Goal: Find contact information: Find contact information

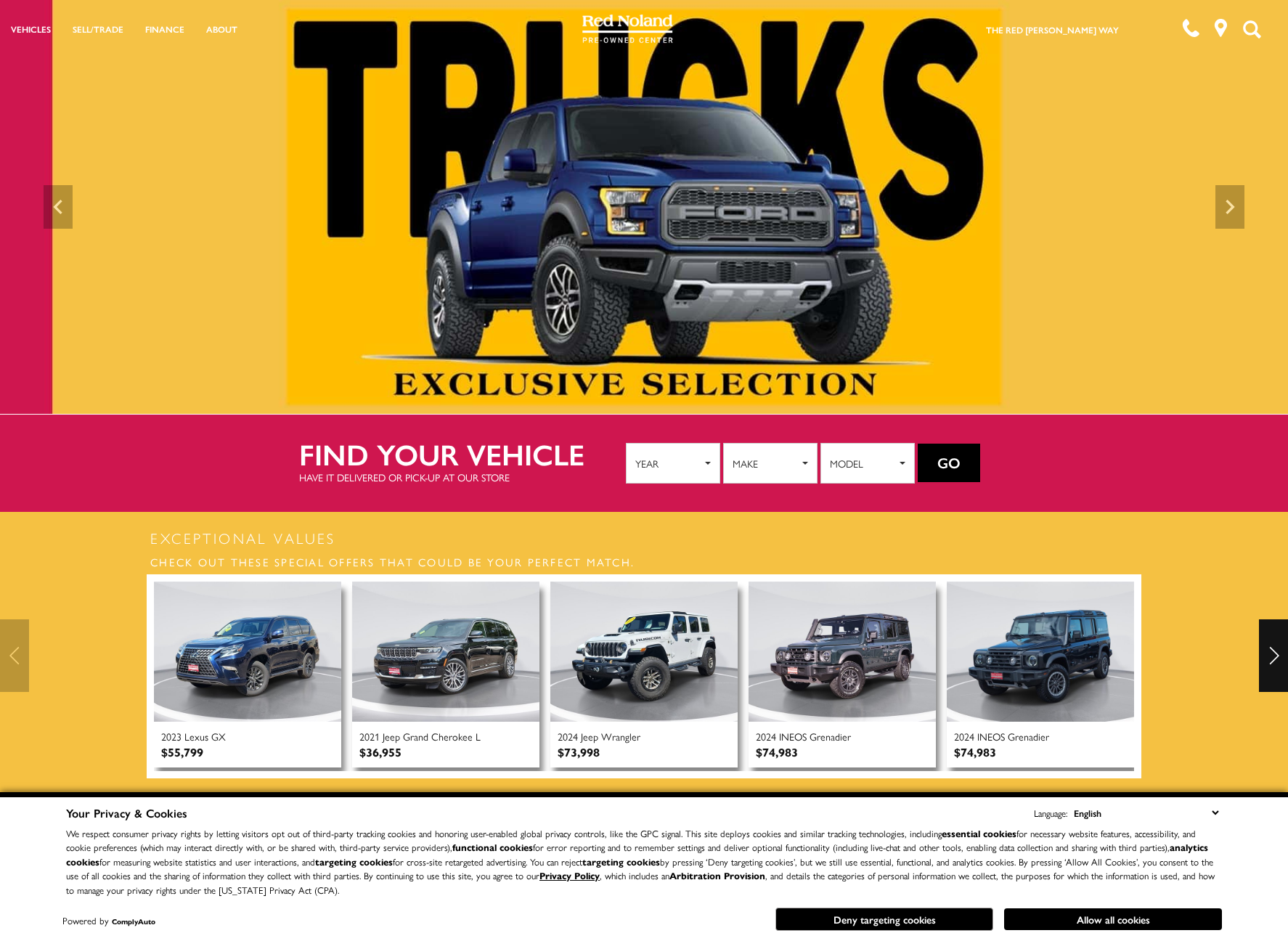
click at [1278, 662] on div "Next" at bounding box center [1274, 656] width 29 height 73
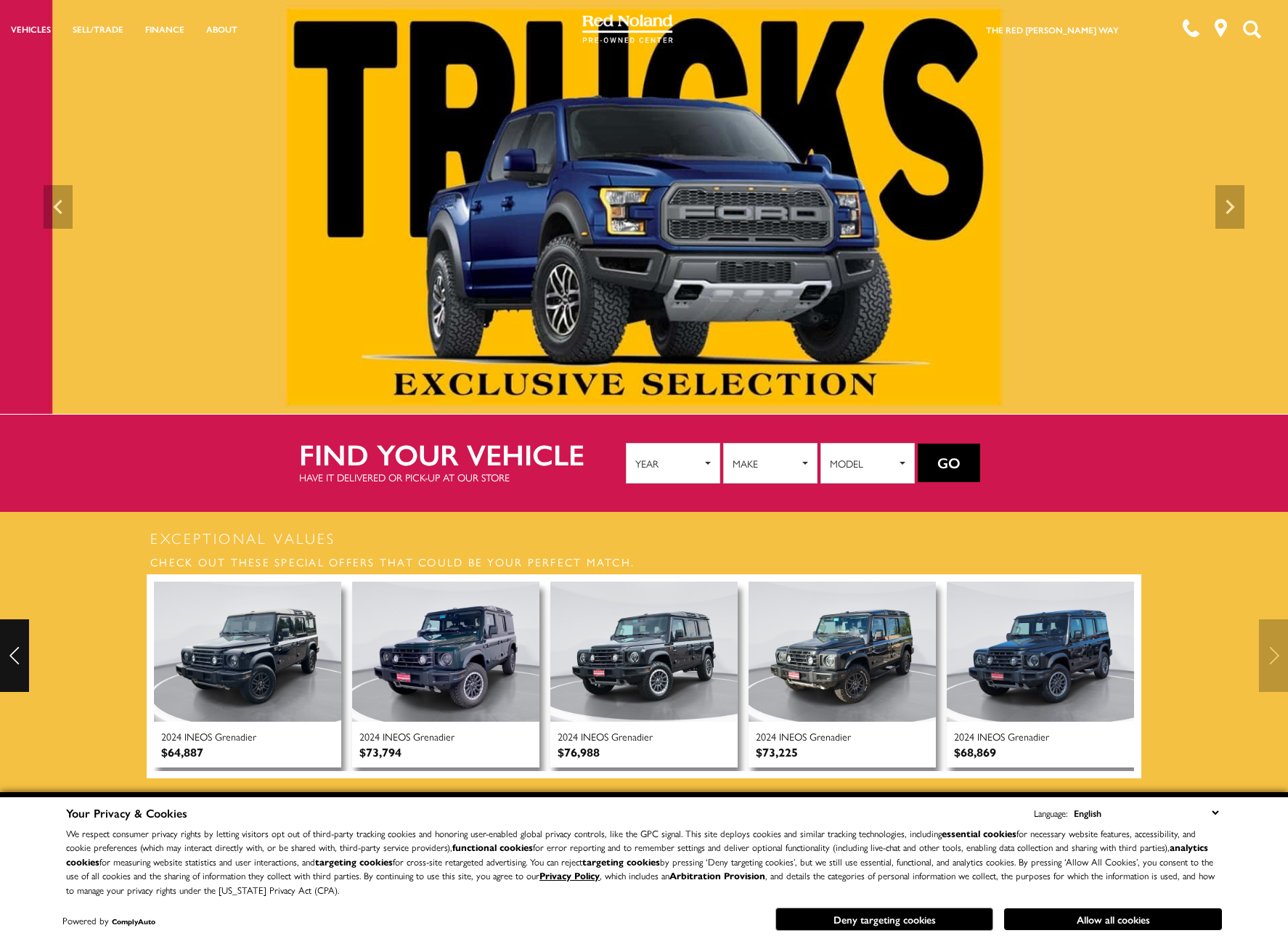
click at [1278, 662] on div at bounding box center [644, 656] width 1288 height 73
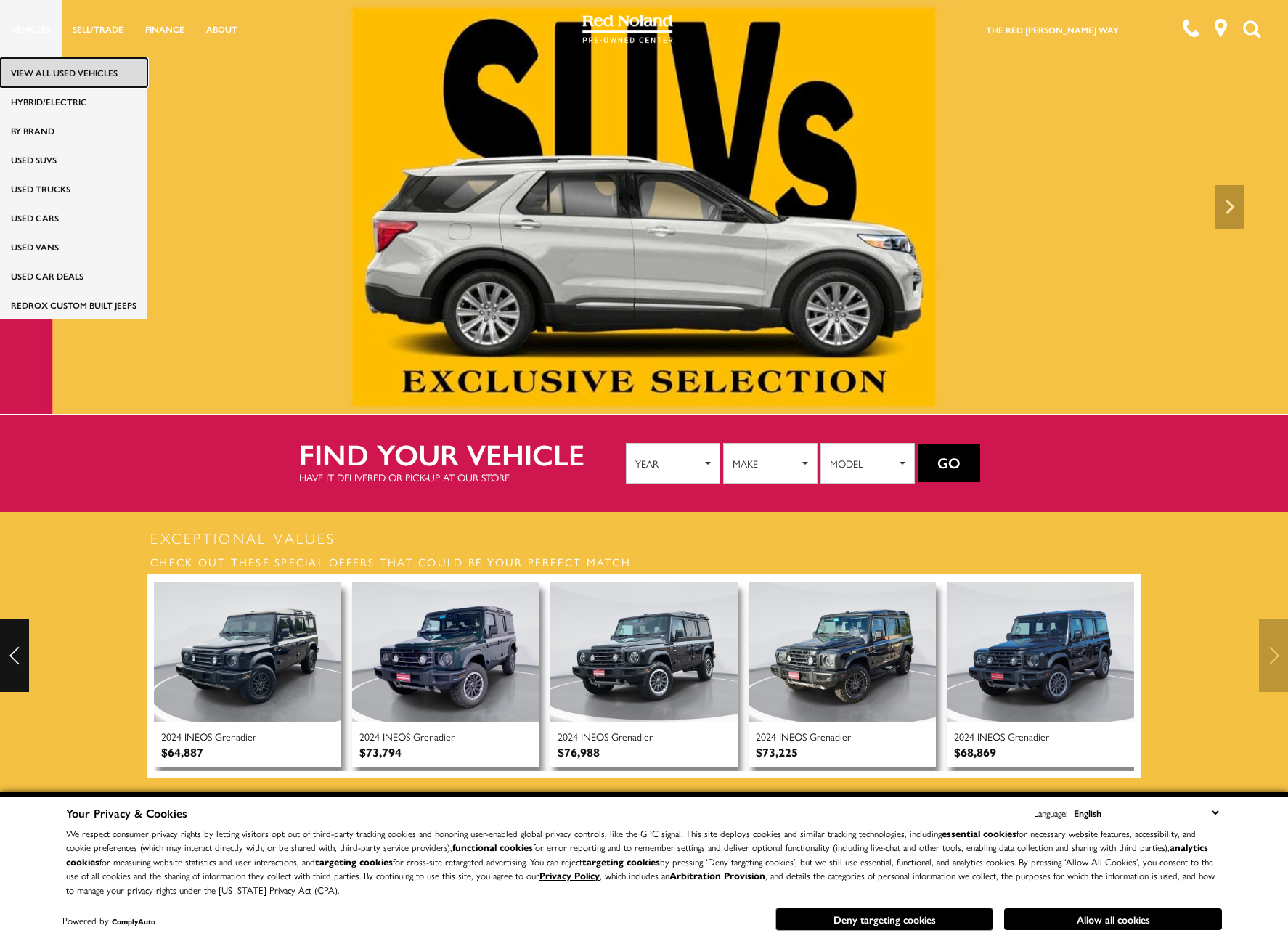
click at [40, 75] on link "View All Used Vehicles" at bounding box center [74, 73] width 147 height 29
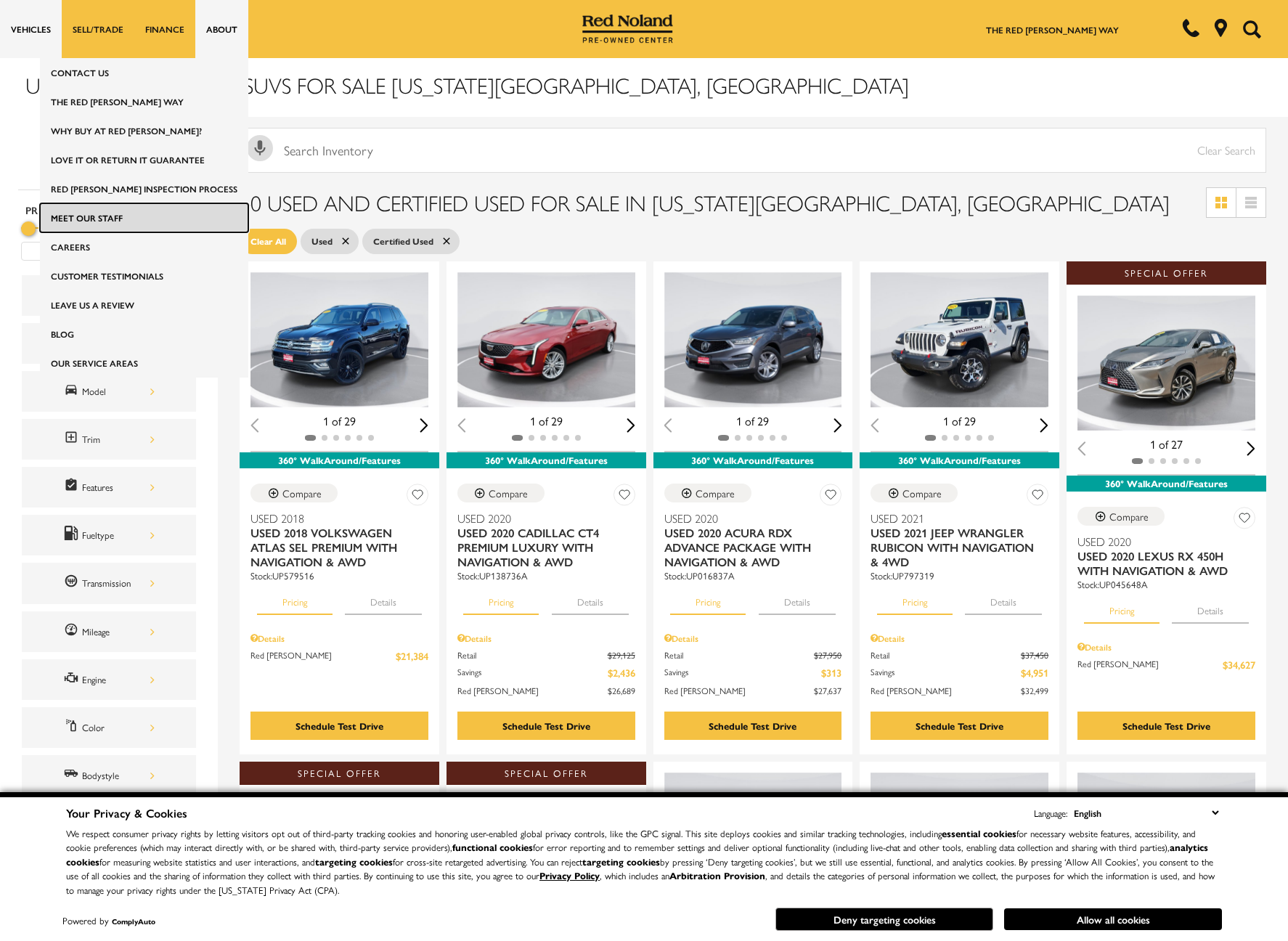
click at [119, 212] on link "Meet Our Staff" at bounding box center [144, 218] width 208 height 29
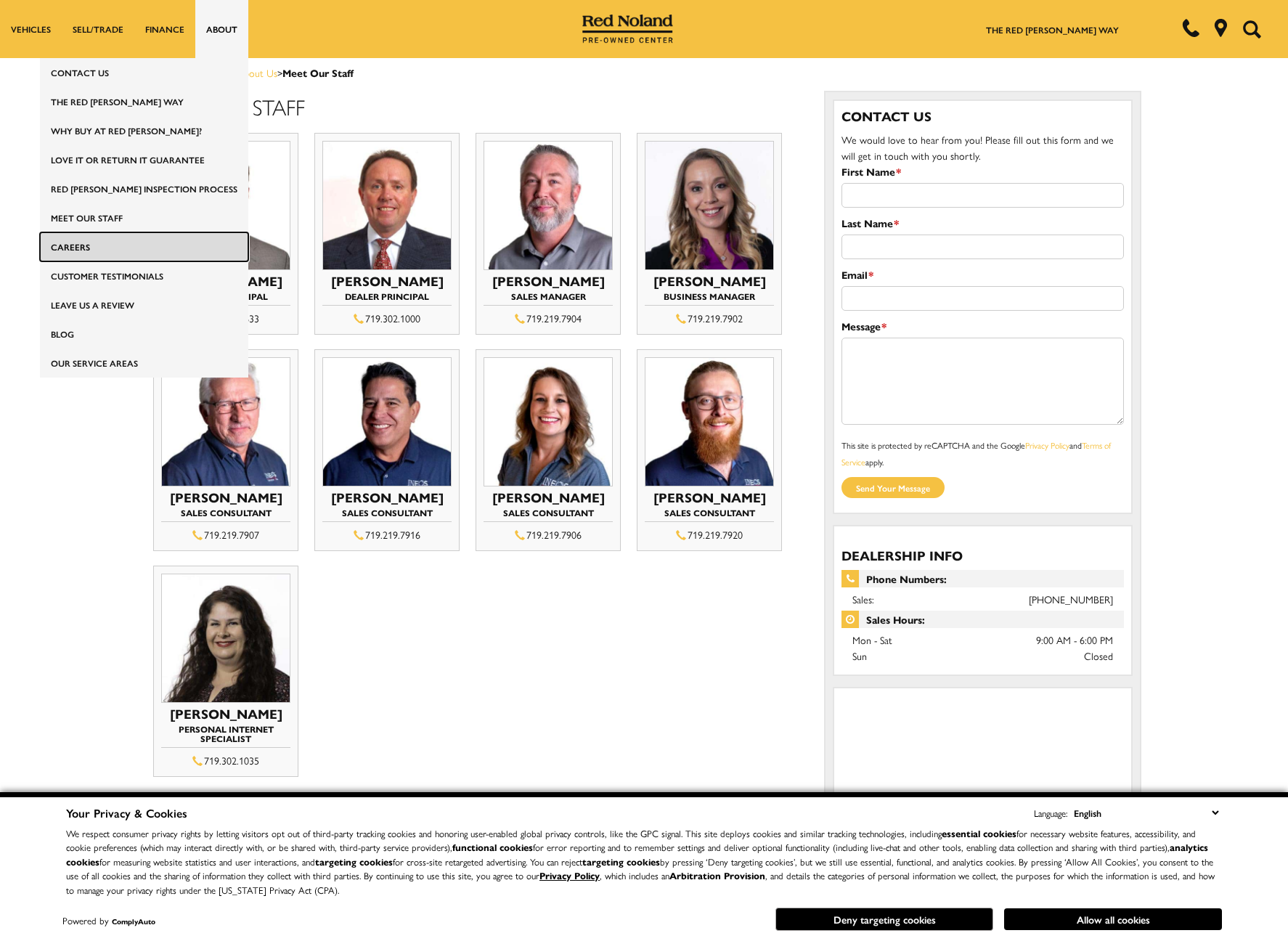
click at [117, 241] on link "Careers" at bounding box center [144, 247] width 208 height 29
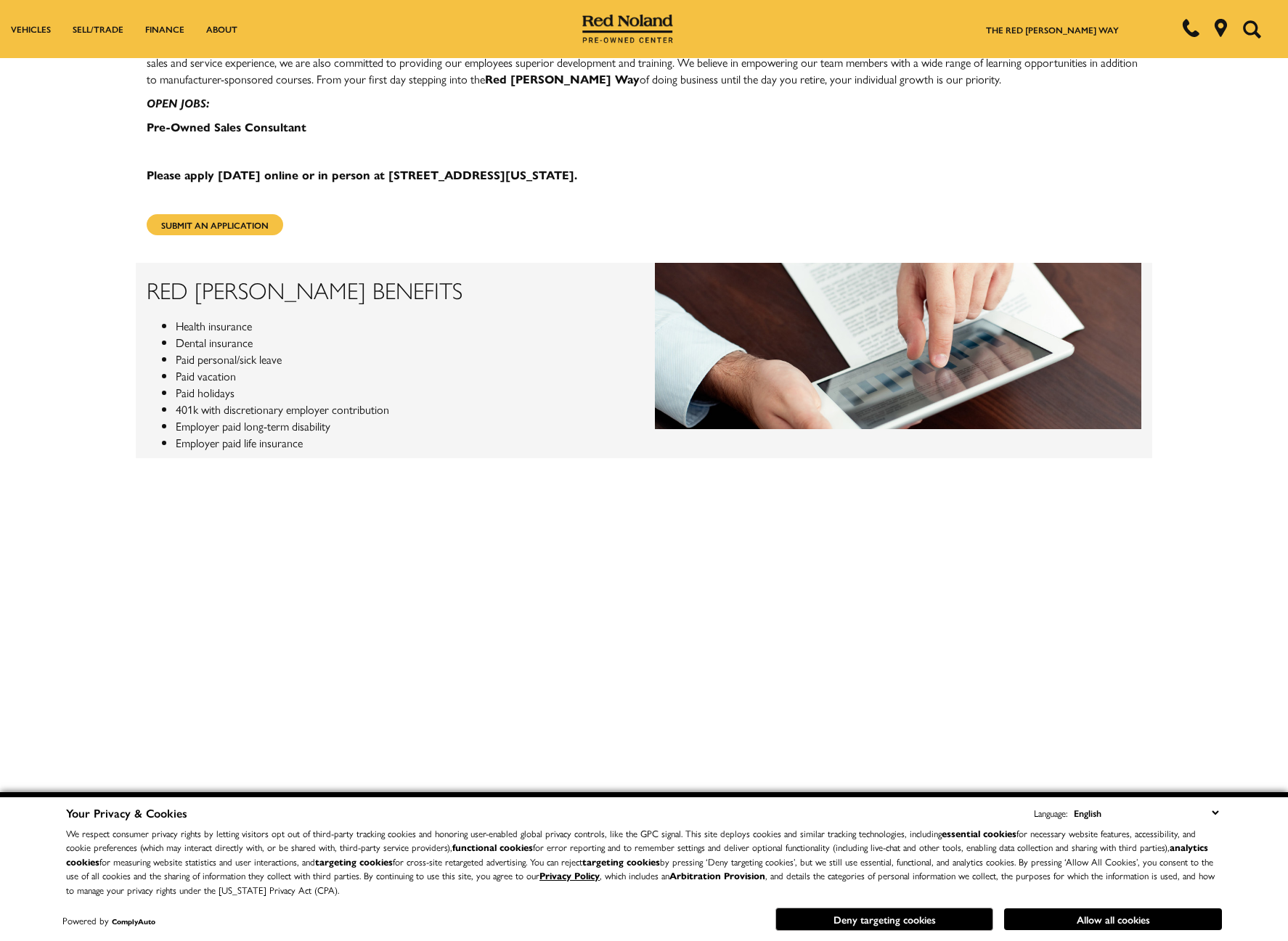
scroll to position [866, 0]
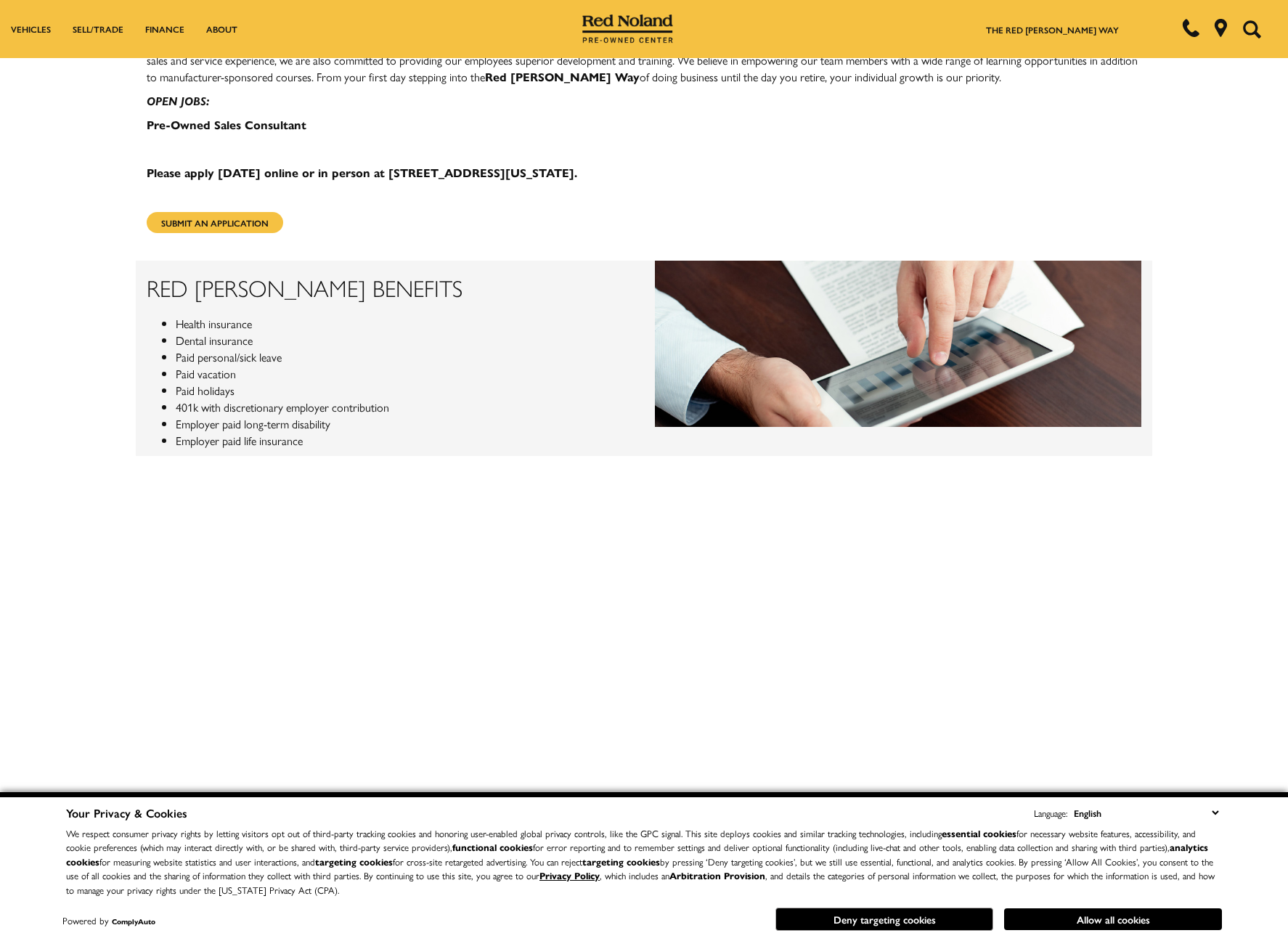
click at [376, 164] on strong "Please apply today online or in person at 1260 Motor City Drive, Colorado Sprin…" at bounding box center [362, 173] width 430 height 17
drag, startPoint x: 402, startPoint y: 128, endPoint x: 638, endPoint y: 131, distance: 236.0
click at [638, 164] on p "Please apply today online or in person at 1260 Motor City Drive, Colorado Sprin…" at bounding box center [644, 173] width 995 height 17
copy strong "260 Motor City Drive, Colorado Springs, CO."
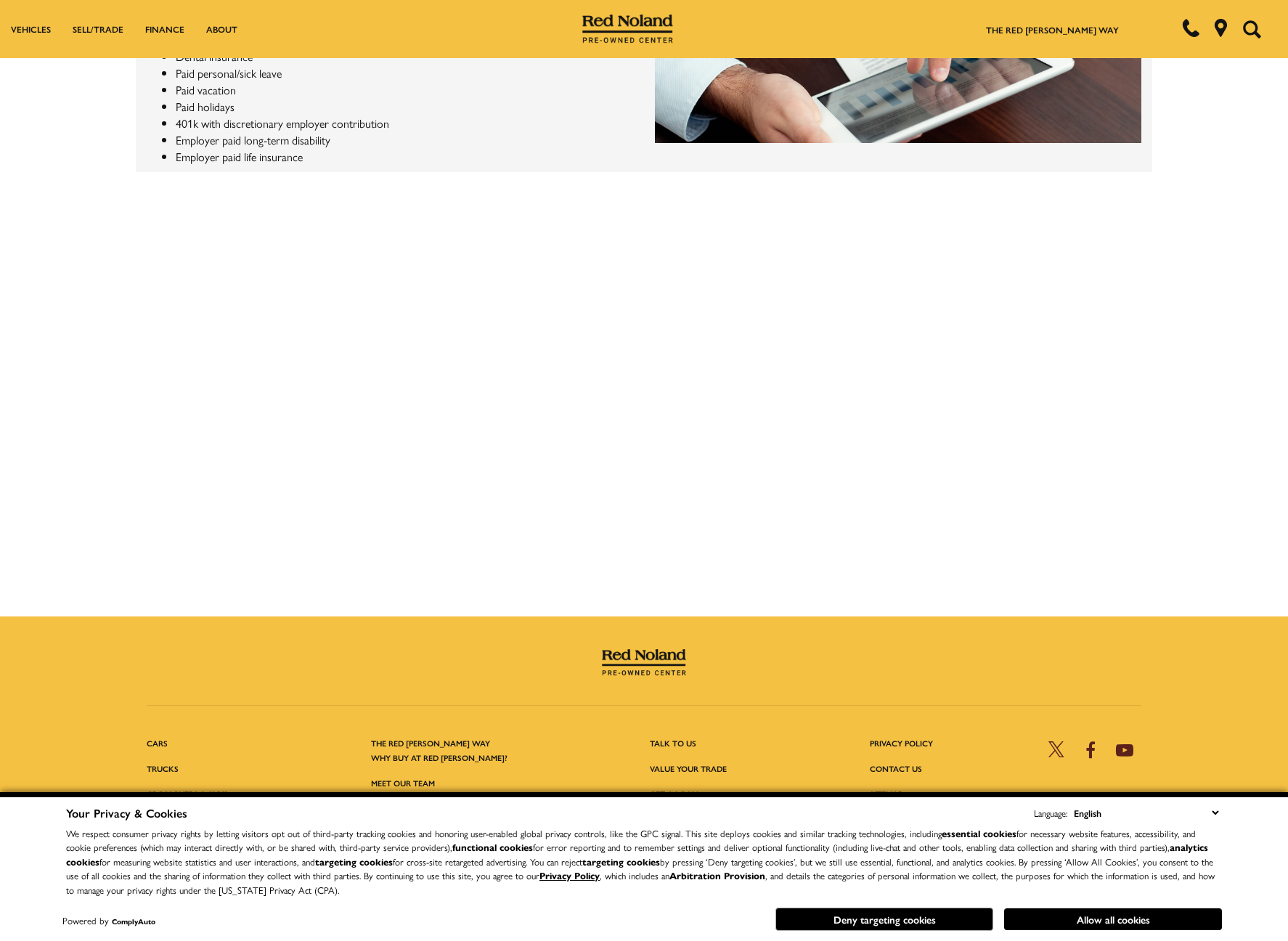
scroll to position [1136, 0]
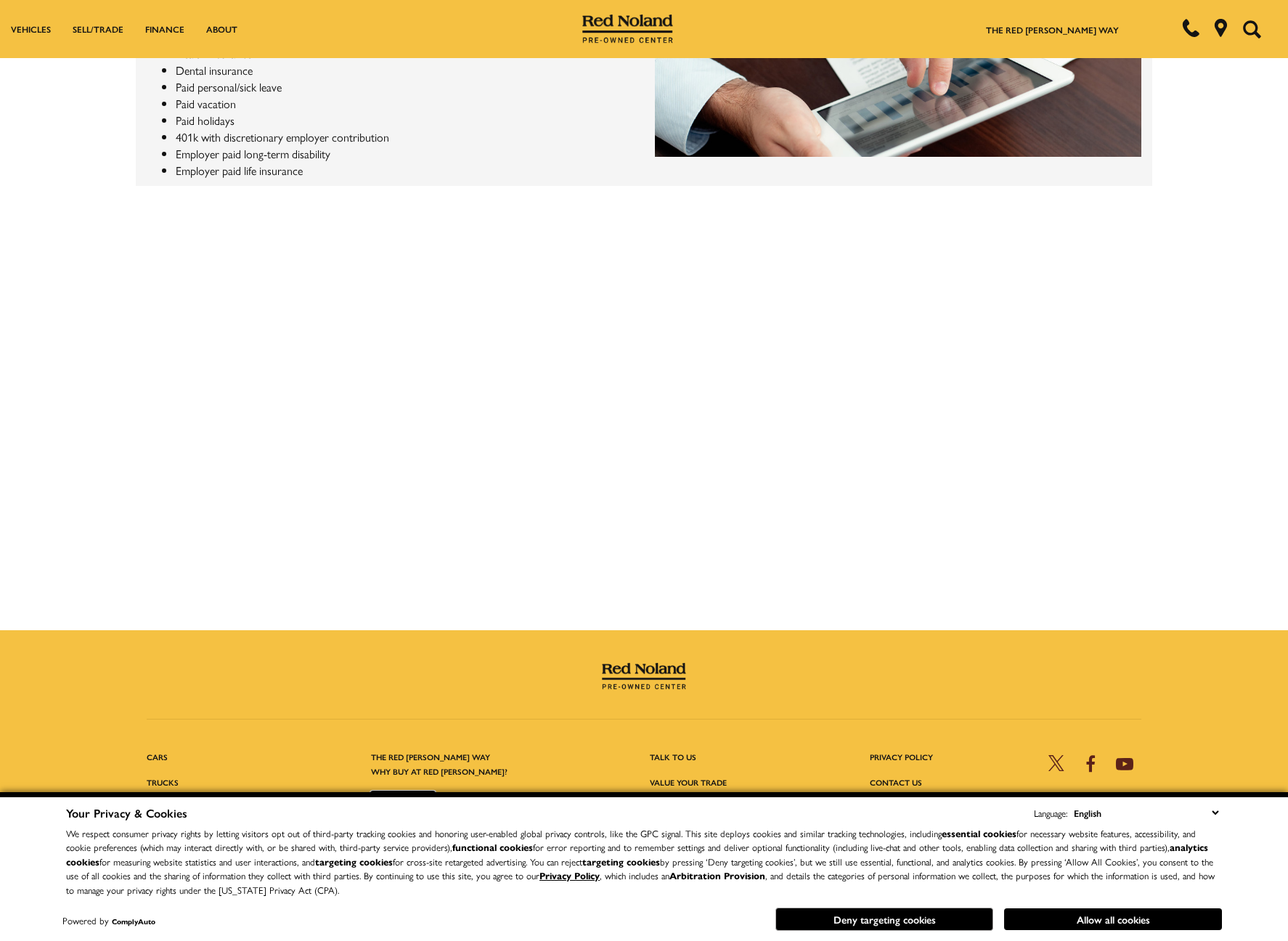
click at [415, 792] on link "Meet Our Team" at bounding box center [402, 797] width 64 height 11
click at [410, 817] on link "Locations" at bounding box center [394, 822] width 47 height 11
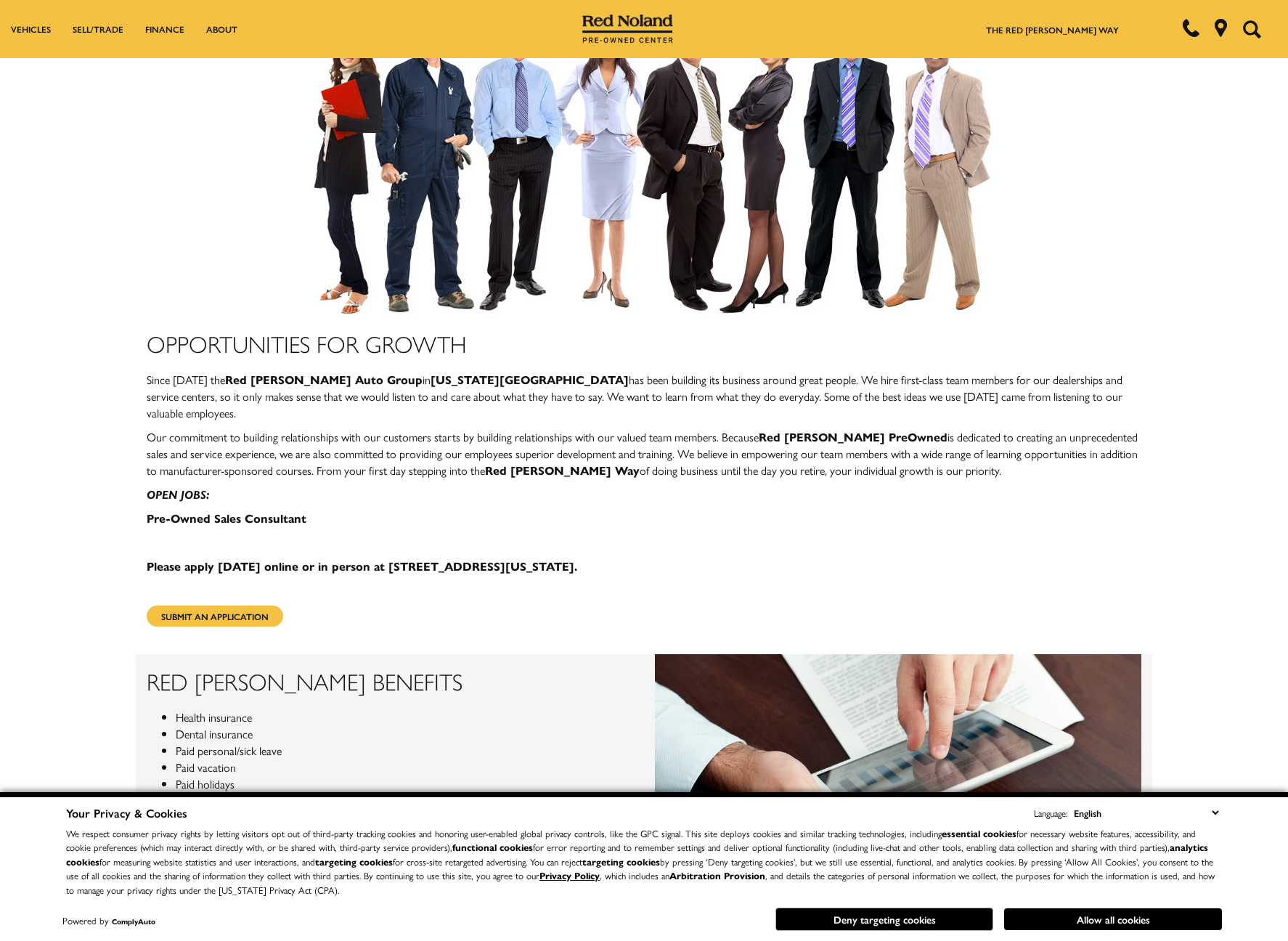
scroll to position [473, 0]
